Goal: Task Accomplishment & Management: Use online tool/utility

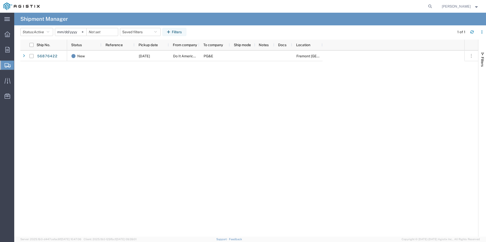
click at [53, 114] on div "56876422 New [DATE] Do It American Mfg Co LLC PG&E [GEOGRAPHIC_DATA] [PERSON_NA…" at bounding box center [249, 144] width 458 height 187
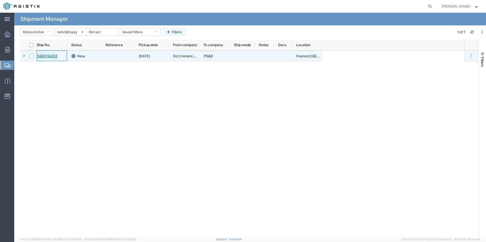
click at [55, 58] on link "56876422" at bounding box center [47, 56] width 21 height 8
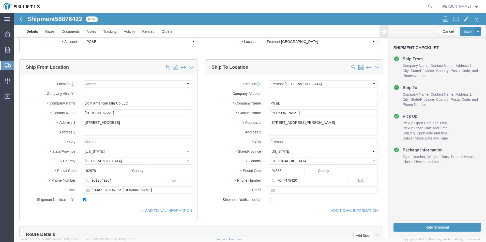
select select "PURCHORD"
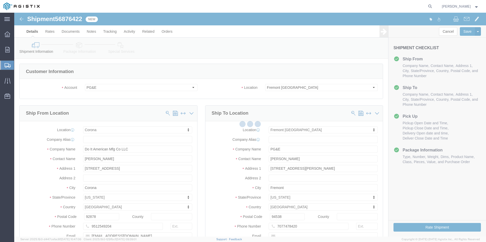
select select "19740"
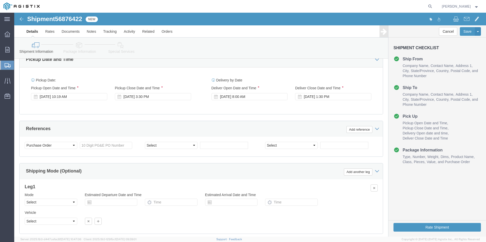
scroll to position [330, 0]
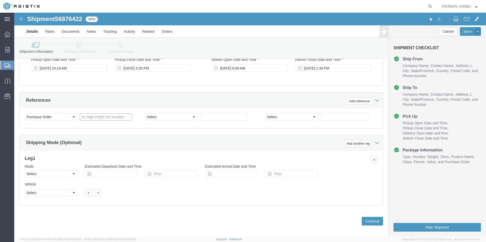
click input "text"
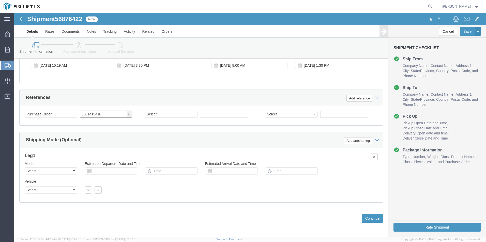
scroll to position [335, 0]
type input "3501419418"
click button "Continue"
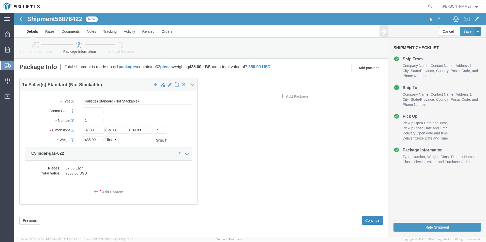
click button "Continue"
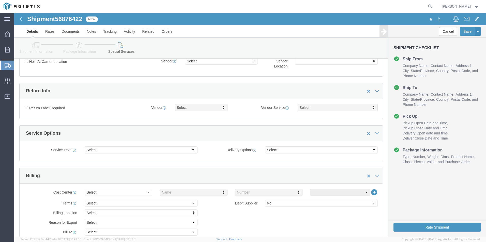
scroll to position [76, 0]
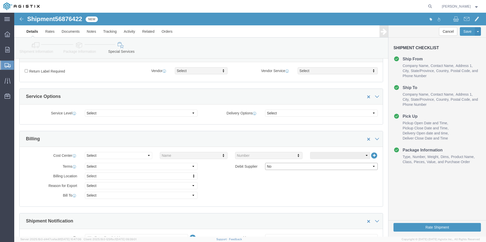
click select "Select Yes No"
select select "true"
click select "Select Yes No"
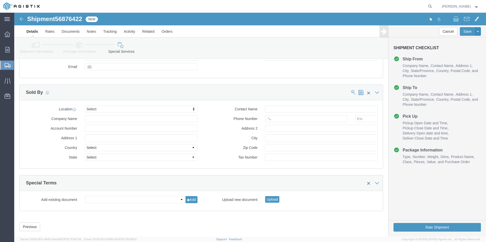
scroll to position [389, 0]
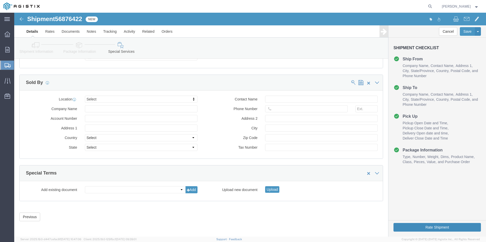
click button "Rate Shipment"
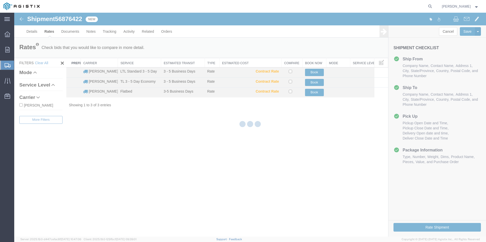
scroll to position [0, 0]
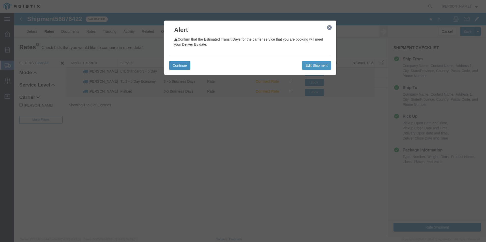
click at [182, 68] on button "Continue" at bounding box center [179, 65] width 21 height 9
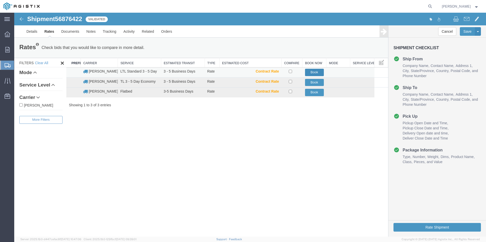
click at [310, 74] on button "Book" at bounding box center [314, 72] width 19 height 7
